Goal: Information Seeking & Learning: Learn about a topic

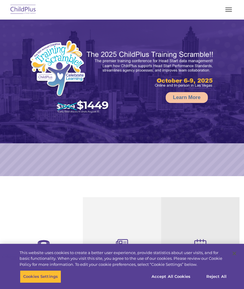
select select "MEDIUM"
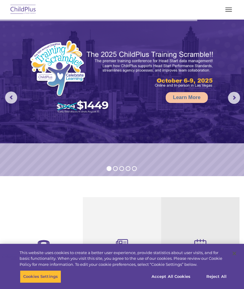
click at [227, 12] on button "button" at bounding box center [228, 10] width 13 height 10
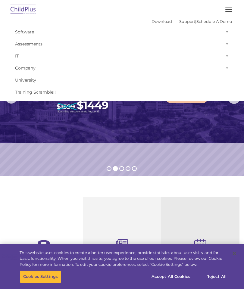
click at [39, 126] on rs-slide "Request a Demo The Future of ChildPlus is Here! Boost your productivity and str…" at bounding box center [122, 98] width 244 height 157
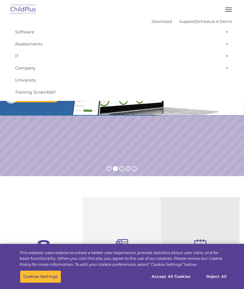
click at [36, 125] on rs-slide "Request a Demo The Future of ChildPlus is Here! Boost your productivity and str…" at bounding box center [122, 98] width 244 height 157
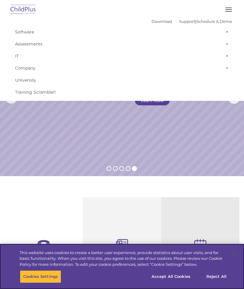
click at [50, 287] on div "Cookies Settings Reject All Accept All Cookies" at bounding box center [129, 278] width 219 height 17
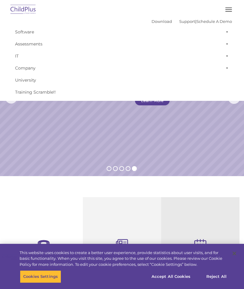
click at [33, 221] on div "Reliable Customer Support Need help with ChildPlus? We offer many convenient wa…" at bounding box center [44, 289] width 78 height 185
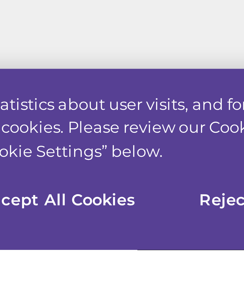
scroll to position [694, 0]
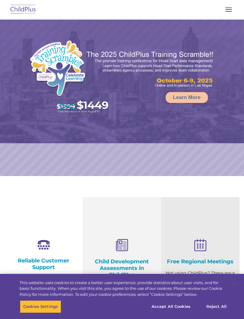
select select "MEDIUM"
